Goal: Task Accomplishment & Management: Use online tool/utility

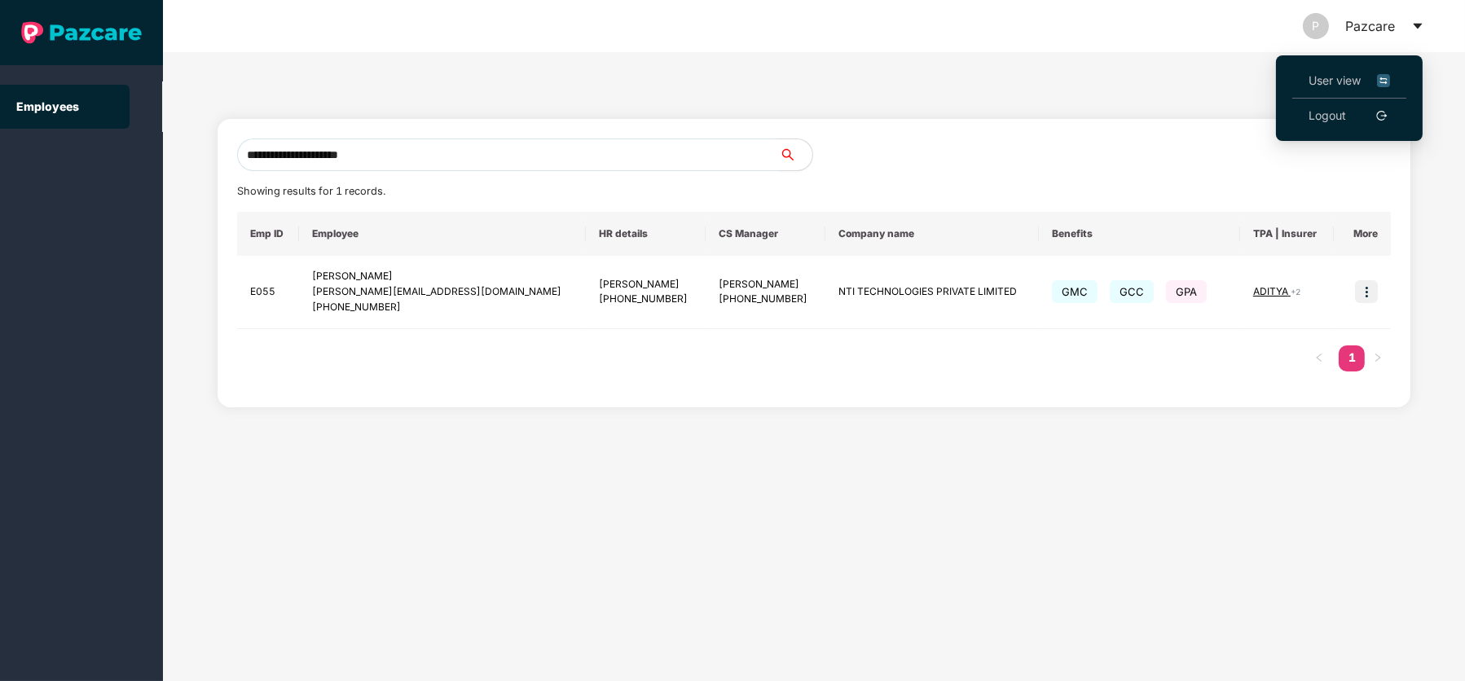
click at [1350, 73] on span "User view" at bounding box center [1349, 81] width 81 height 18
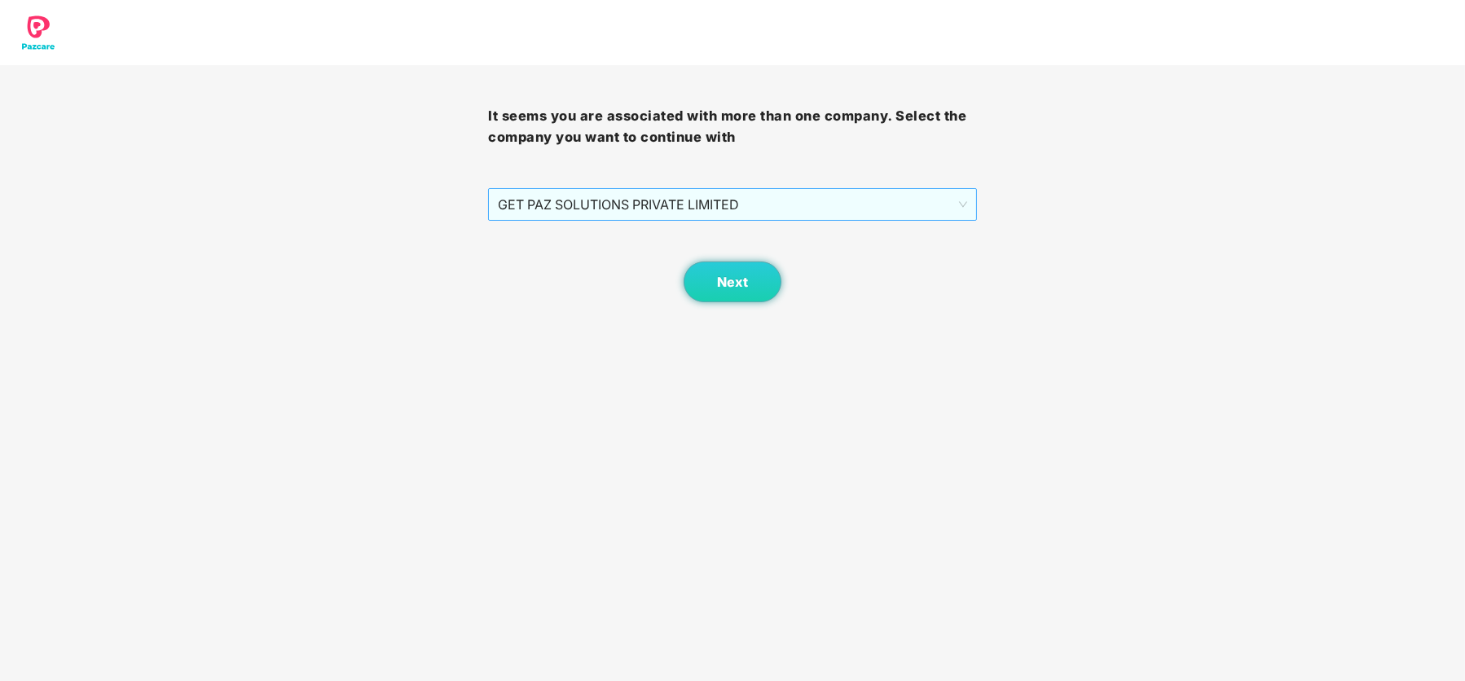
click at [759, 196] on span "GET PAZ SOLUTIONS PRIVATE LIMITED" at bounding box center [732, 204] width 469 height 31
click at [650, 210] on span "GET PAZ SOLUTIONS PRIVATE LIMITED" at bounding box center [732, 204] width 469 height 31
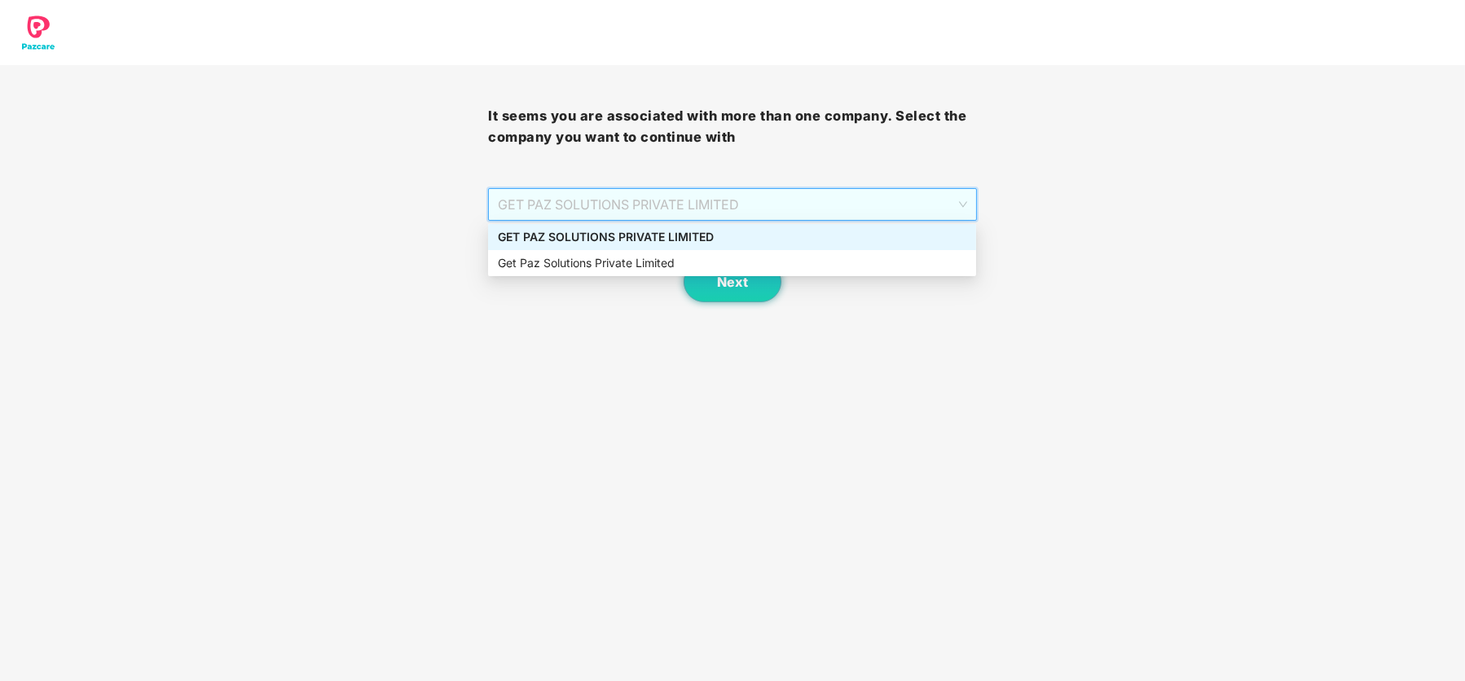
click at [662, 239] on div "GET PAZ SOLUTIONS PRIVATE LIMITED" at bounding box center [732, 237] width 469 height 18
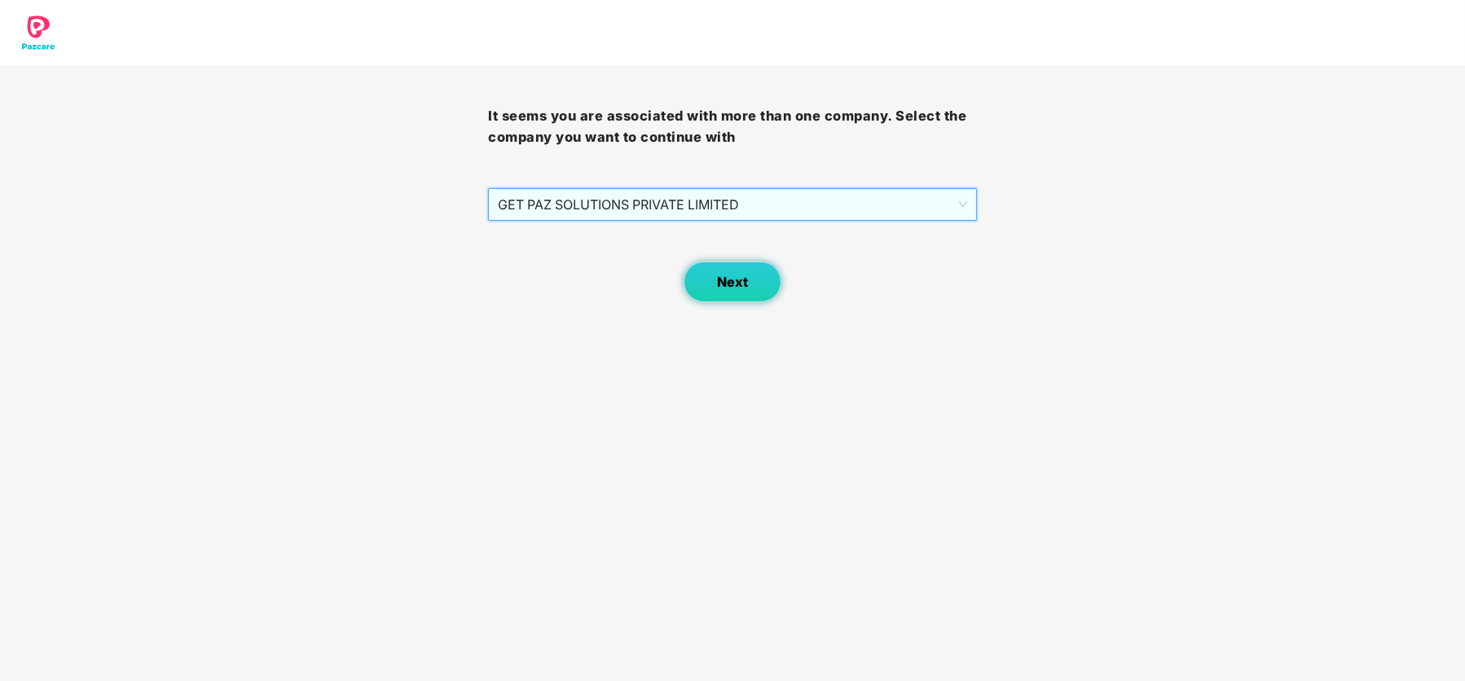
click at [720, 288] on span "Next" at bounding box center [732, 282] width 31 height 15
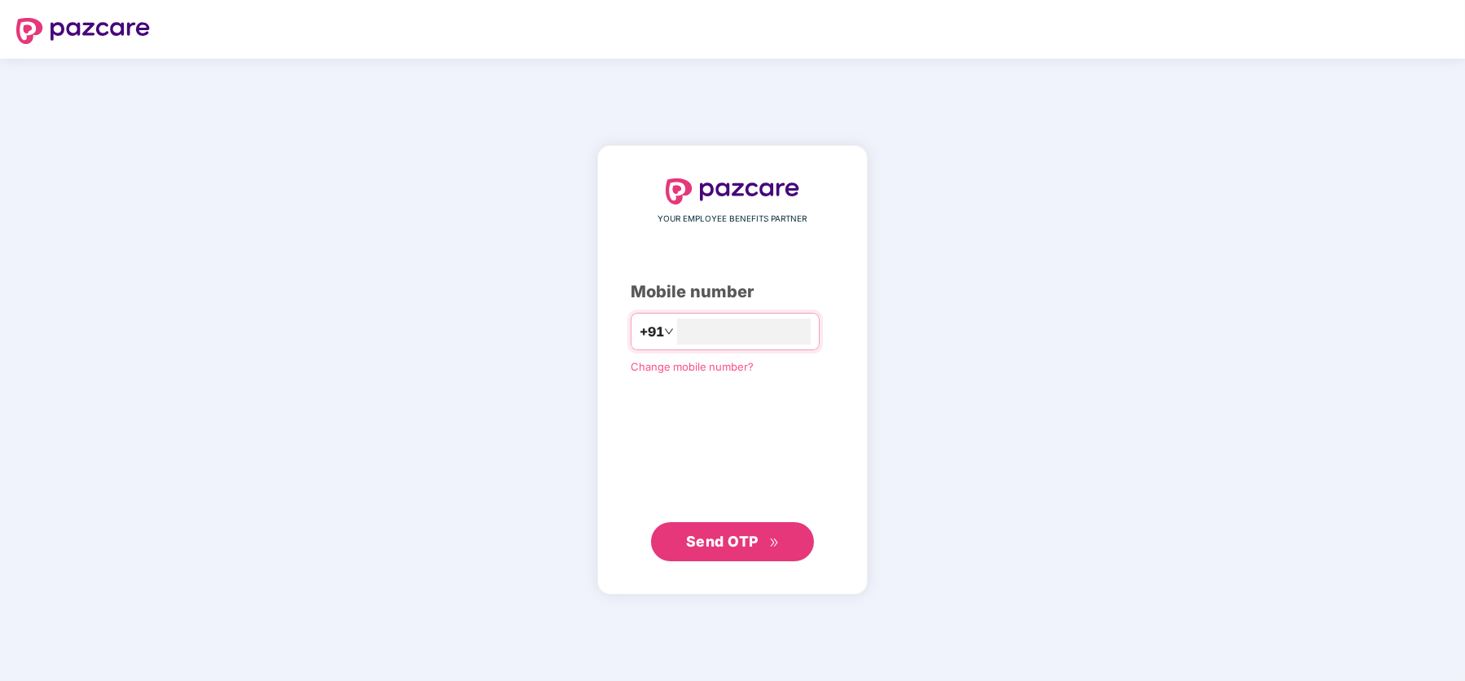
type input "**********"
click at [680, 547] on button "Send OTP" at bounding box center [732, 541] width 163 height 39
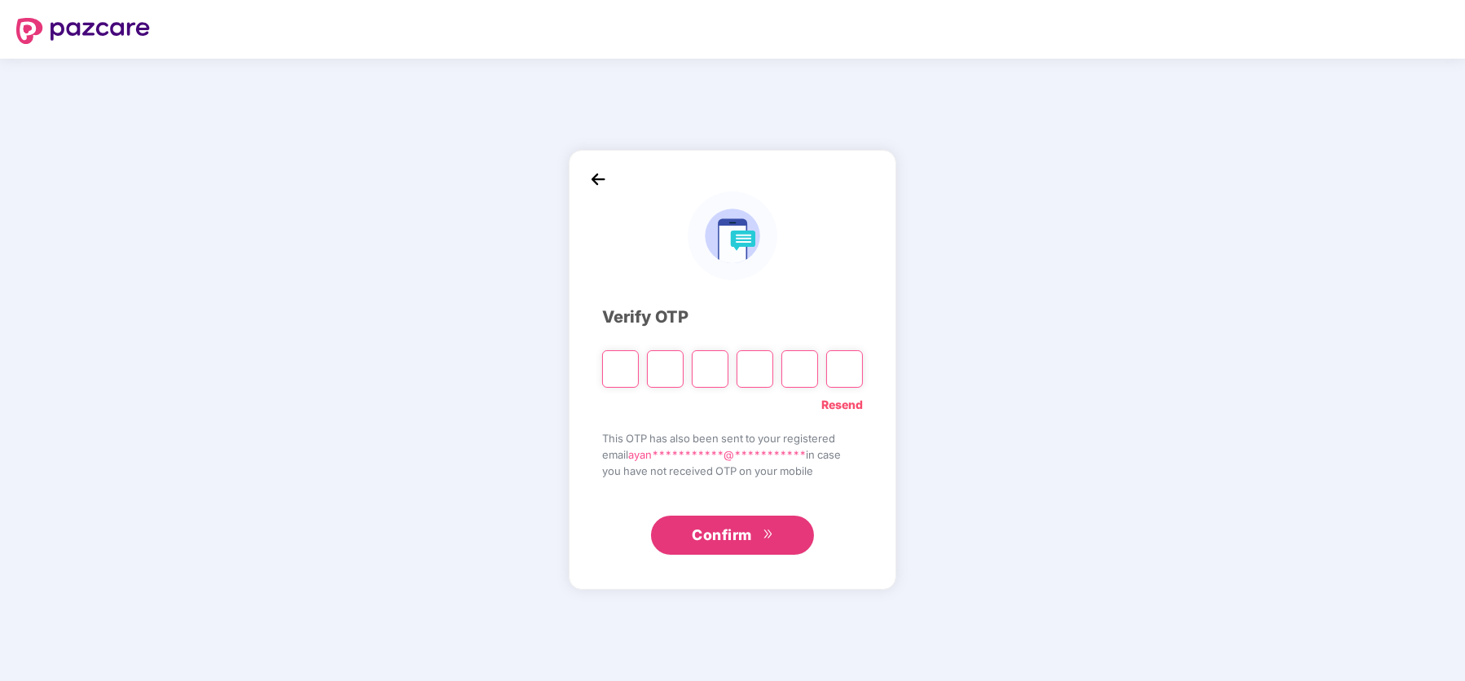
type input "*"
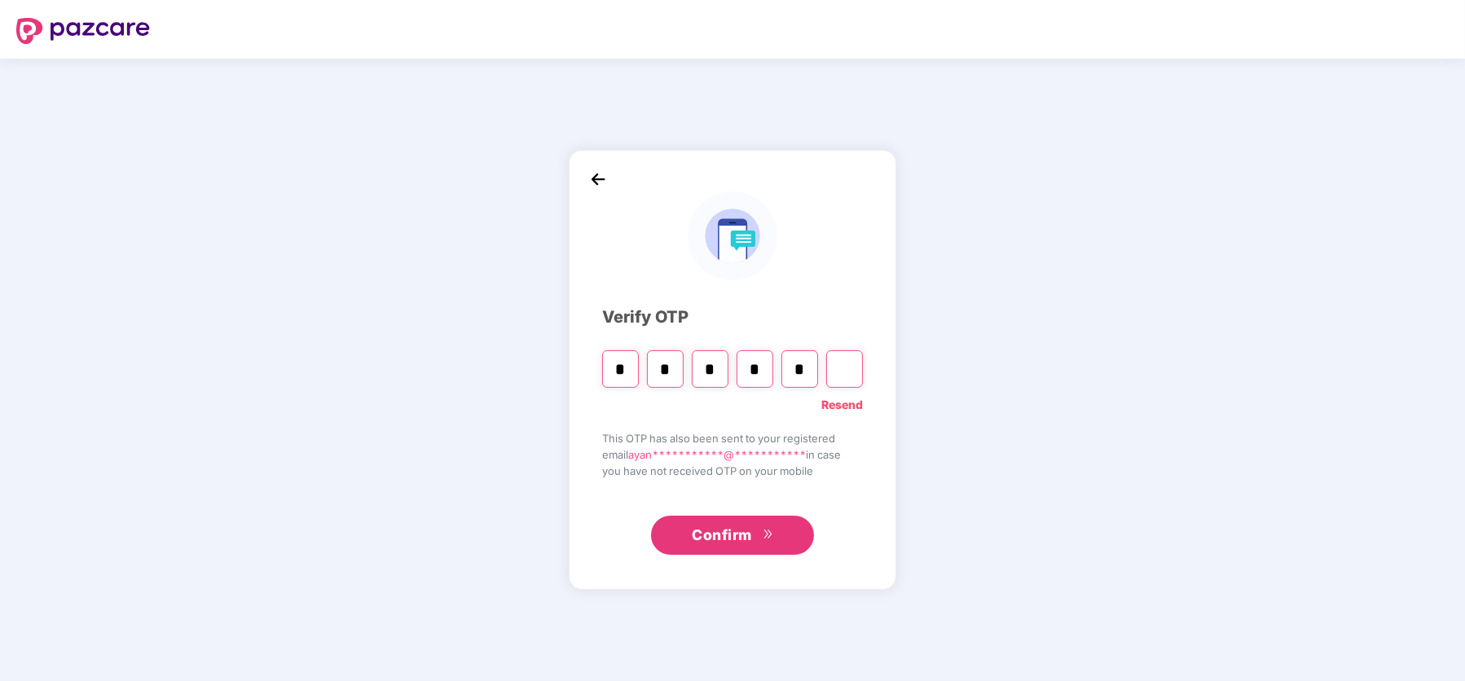
type input "*"
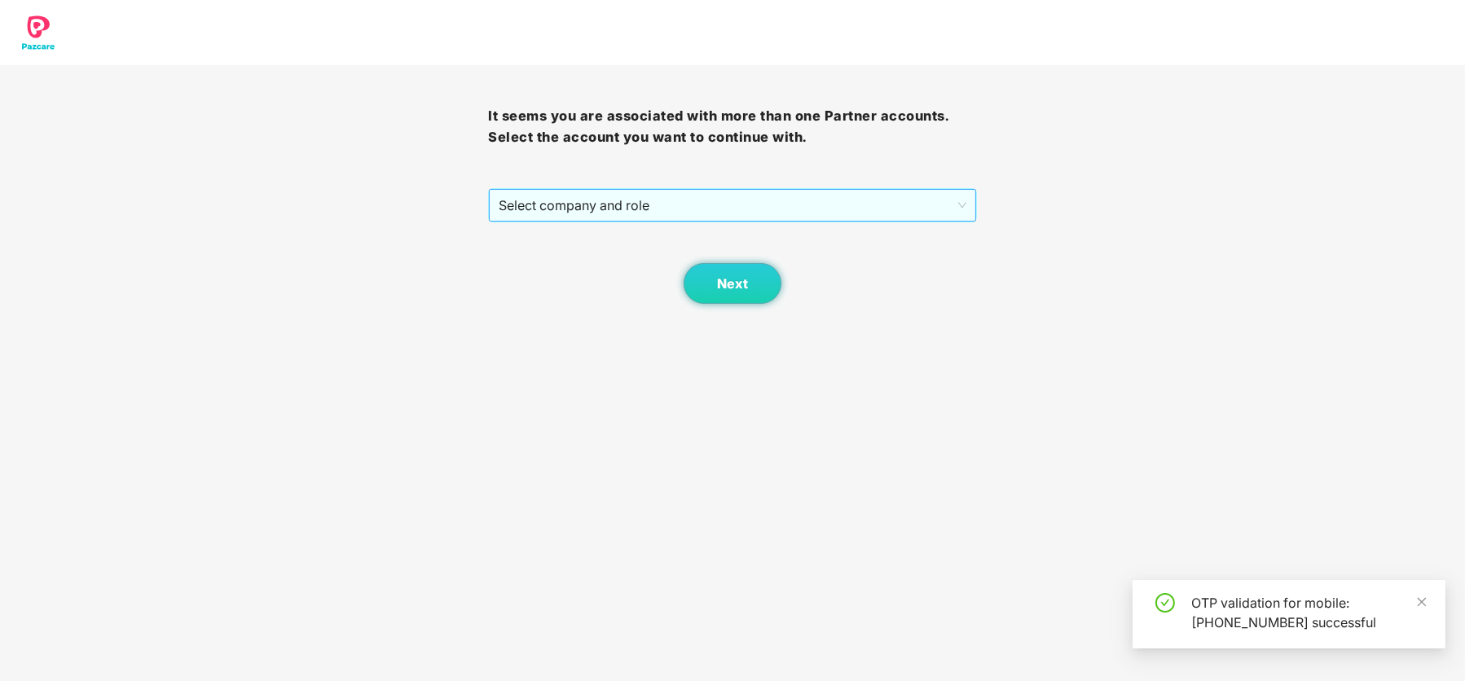
click at [693, 211] on span "Select company and role" at bounding box center [732, 205] width 467 height 31
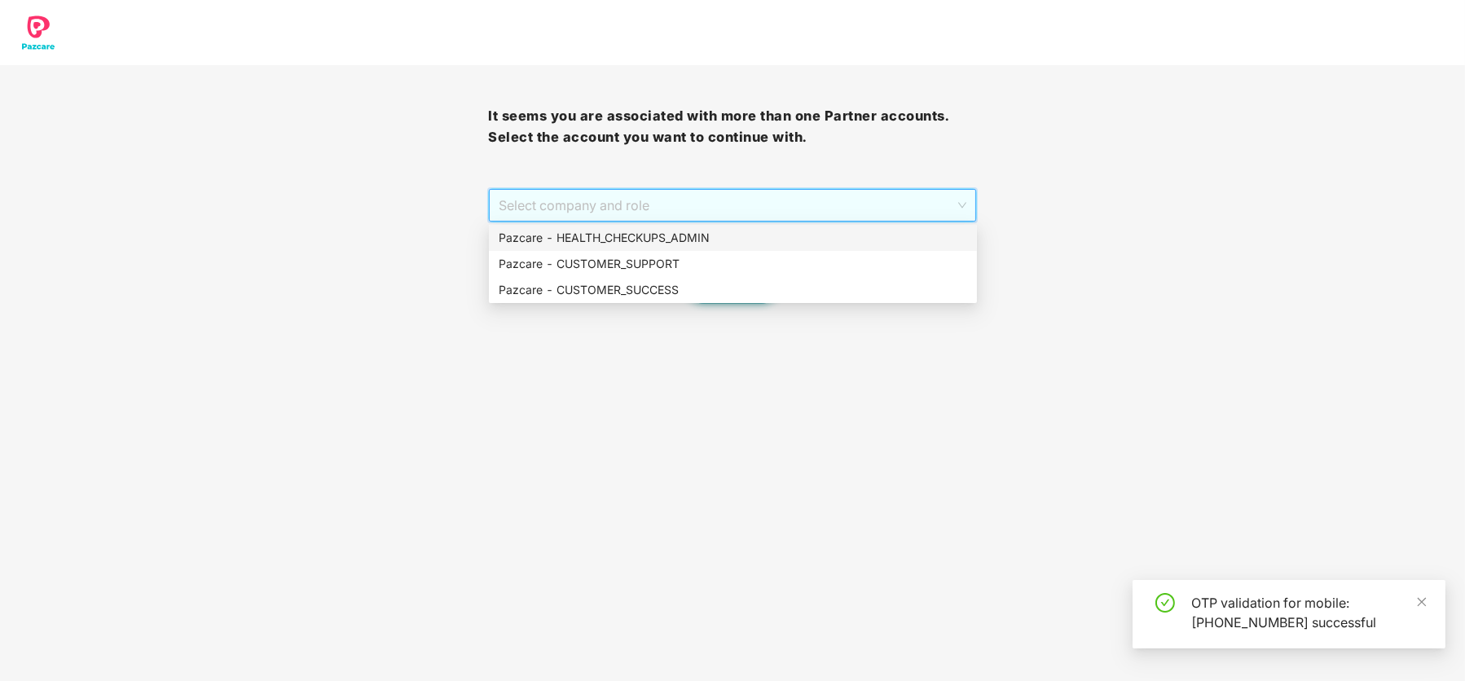
click at [693, 226] on div "Pazcare - HEALTH_CHECKUPS_ADMIN" at bounding box center [733, 238] width 488 height 26
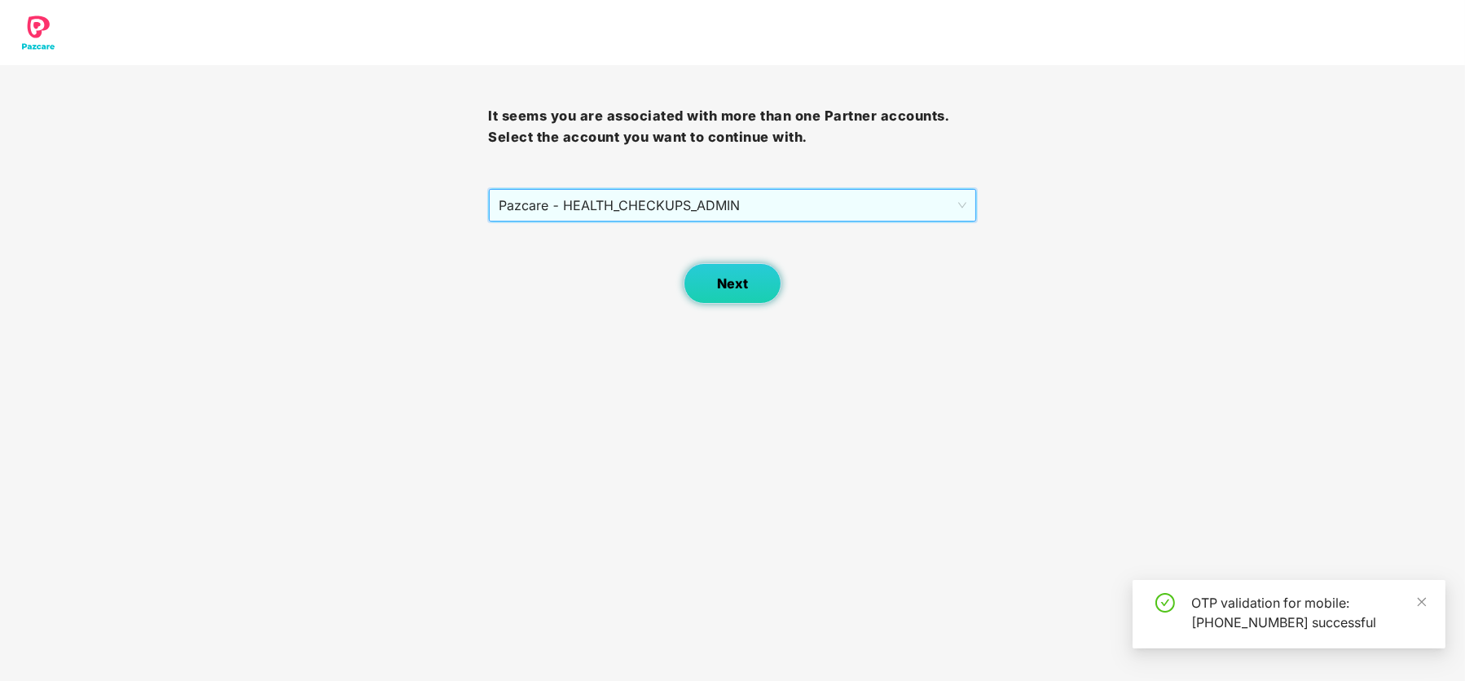
click at [747, 282] on button "Next" at bounding box center [733, 283] width 98 height 41
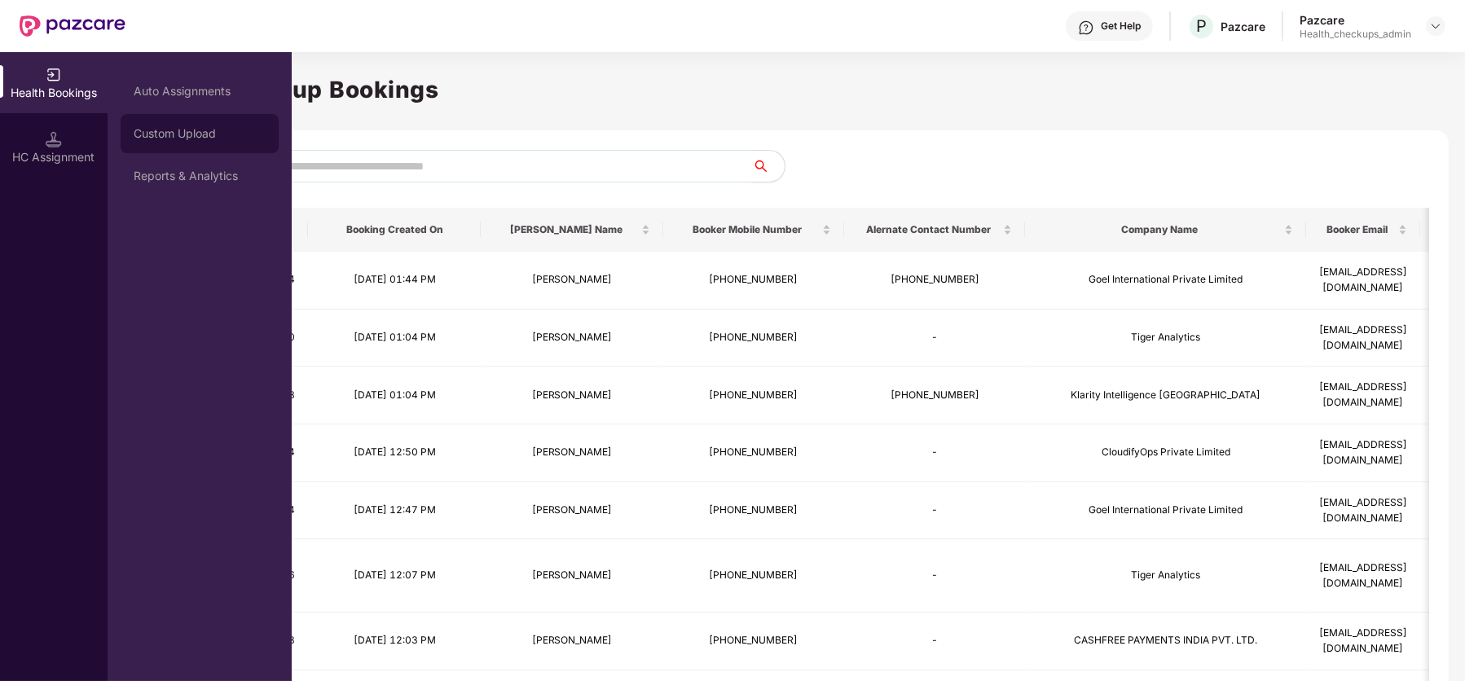
click at [218, 125] on div "Custom Upload" at bounding box center [200, 133] width 158 height 39
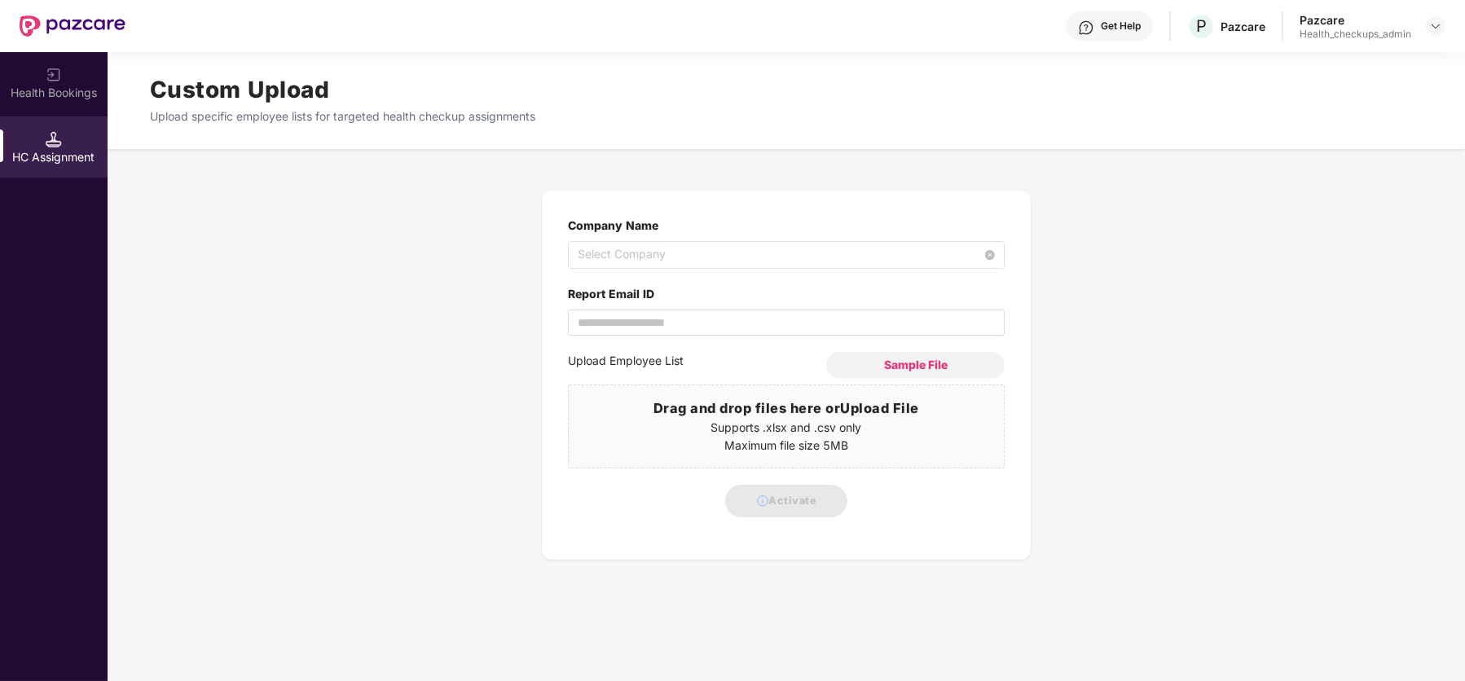
click at [645, 256] on span "Select Company" at bounding box center [786, 255] width 417 height 26
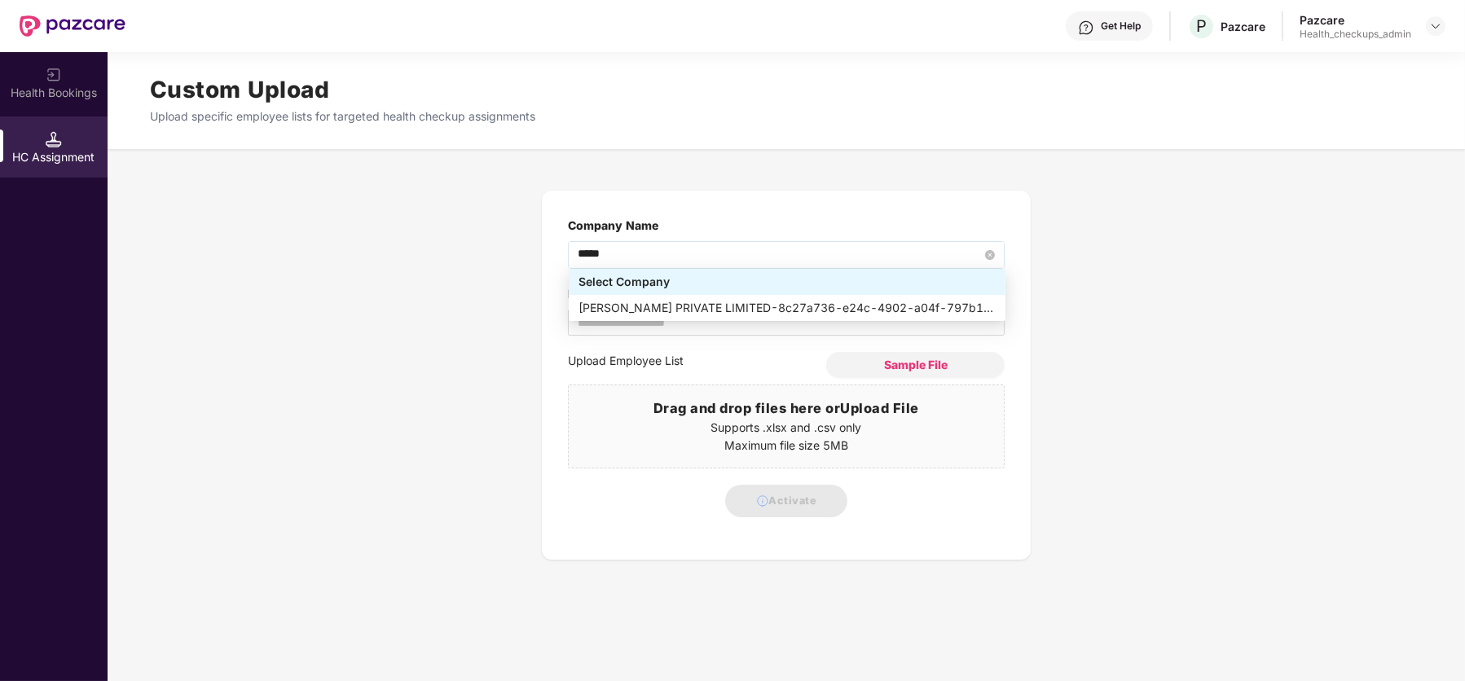
type input "******"
click at [705, 307] on div "AMISEQ INDIA PRIVATE LIMITED - c8aaed88-39e6-438f-a807-229fb92ca6d4" at bounding box center [787, 308] width 417 height 18
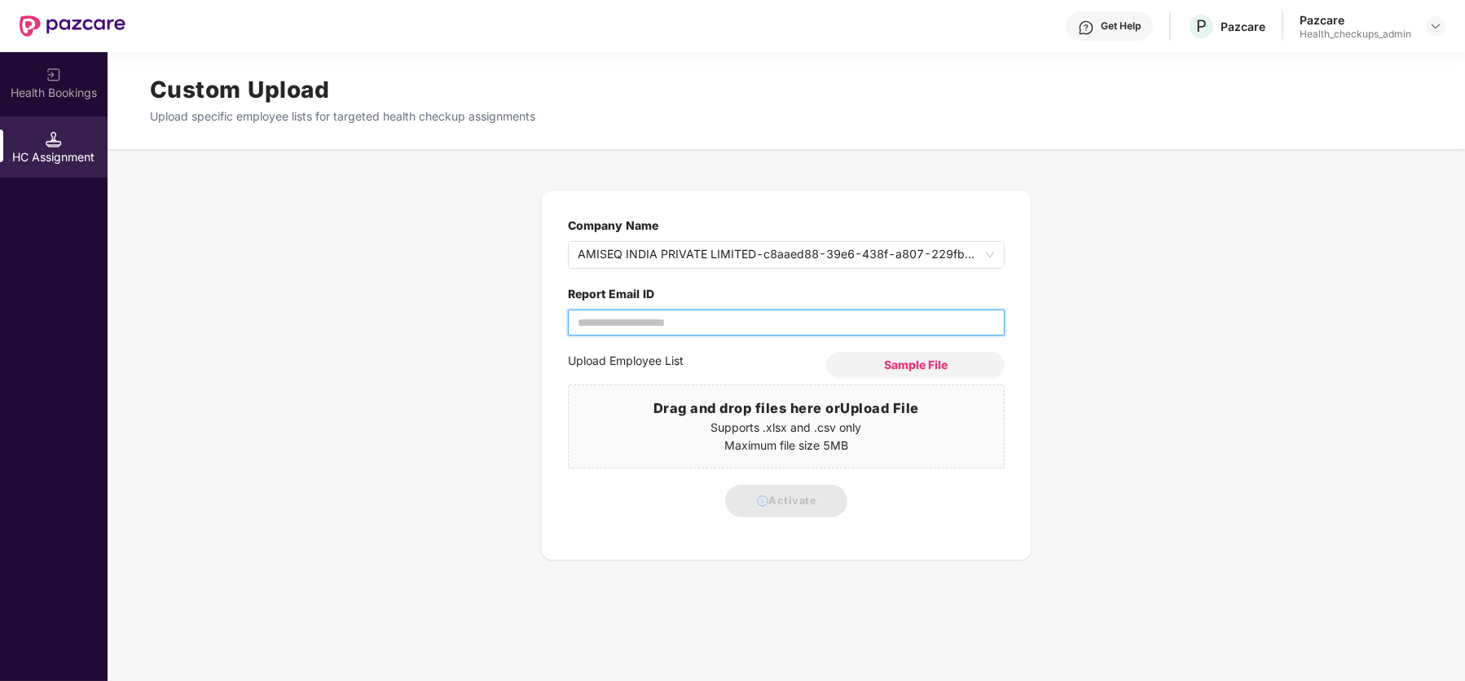
click at [678, 321] on input "Report Email ID" at bounding box center [786, 323] width 437 height 26
type input "**********"
click at [830, 421] on p "Supports .xlsx and .csv only" at bounding box center [786, 428] width 435 height 18
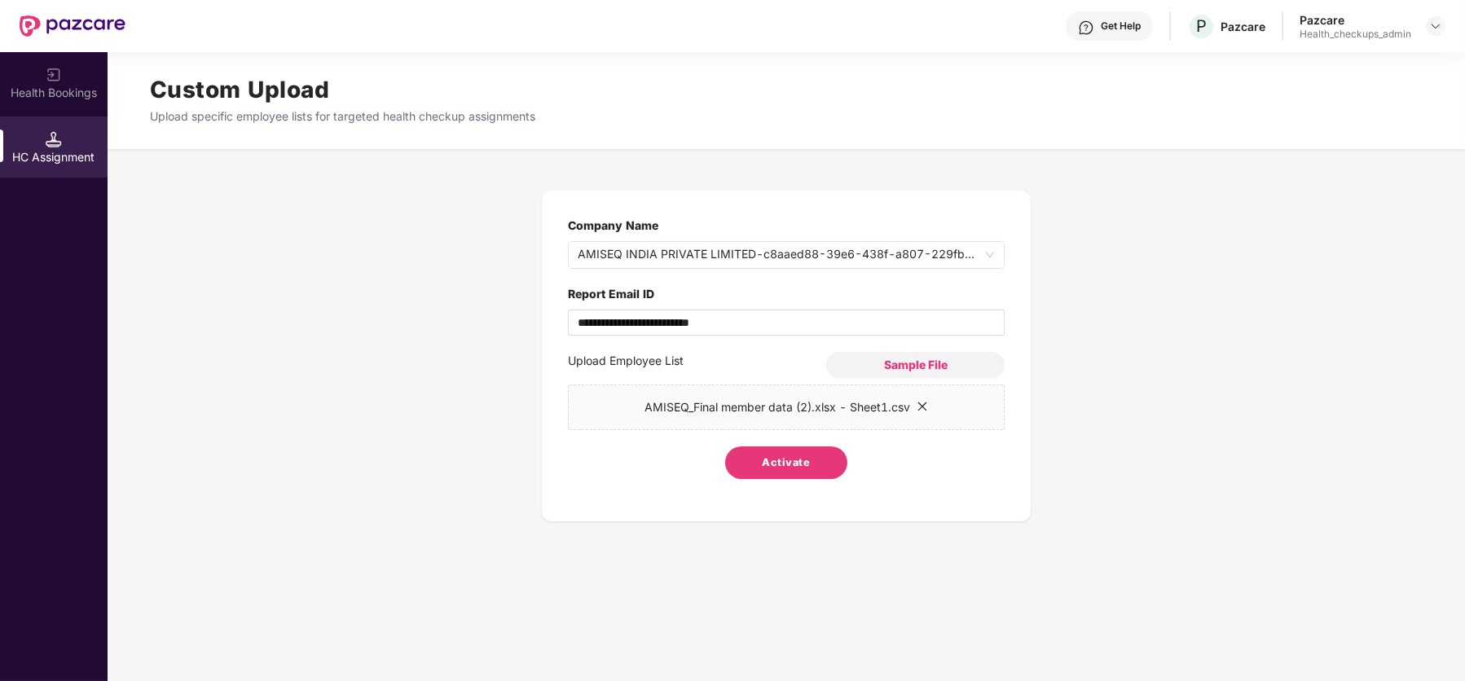
click at [772, 462] on span "Activate" at bounding box center [787, 463] width 48 height 16
